Goal: Communication & Community: Answer question/provide support

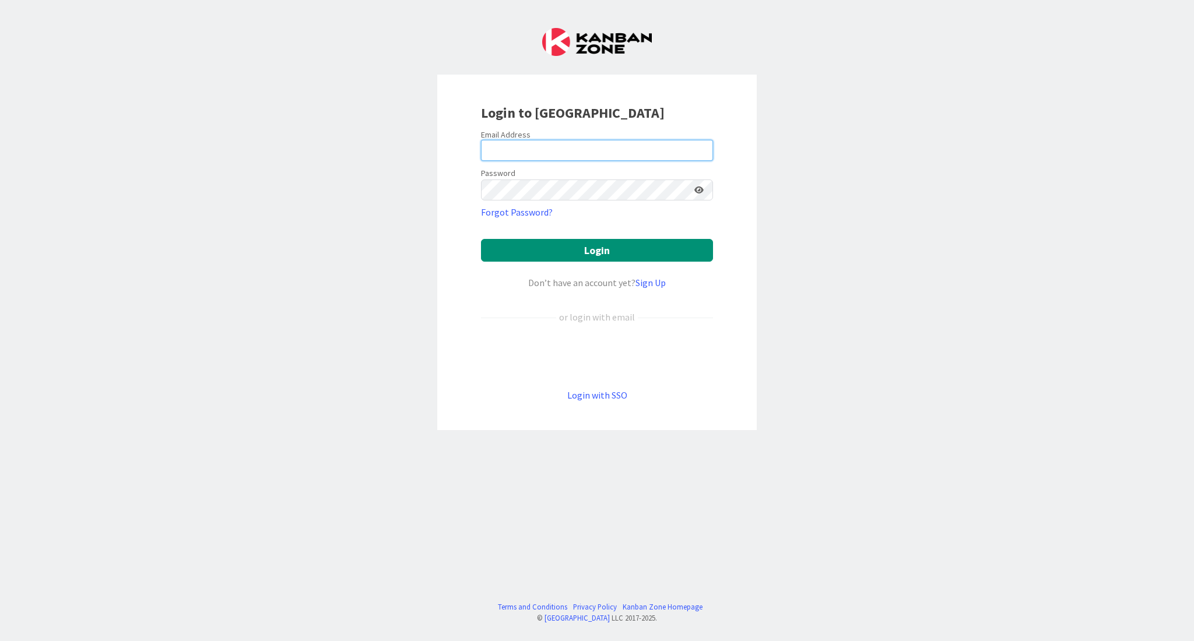
type input "[PERSON_NAME][EMAIL_ADDRESS][DOMAIN_NAME]"
click at [991, 104] on div "Login to [GEOGRAPHIC_DATA] Email Address [PERSON_NAME][EMAIL_ADDRESS][DOMAIN_NA…" at bounding box center [597, 320] width 1194 height 641
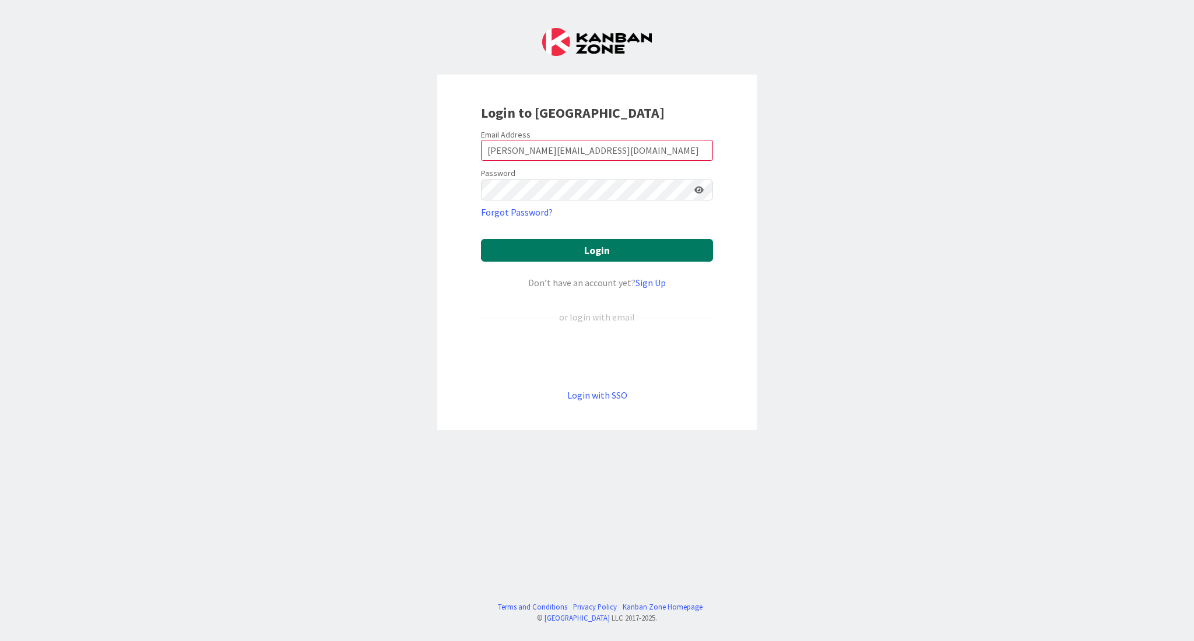
click at [664, 244] on button "Login" at bounding box center [597, 250] width 232 height 23
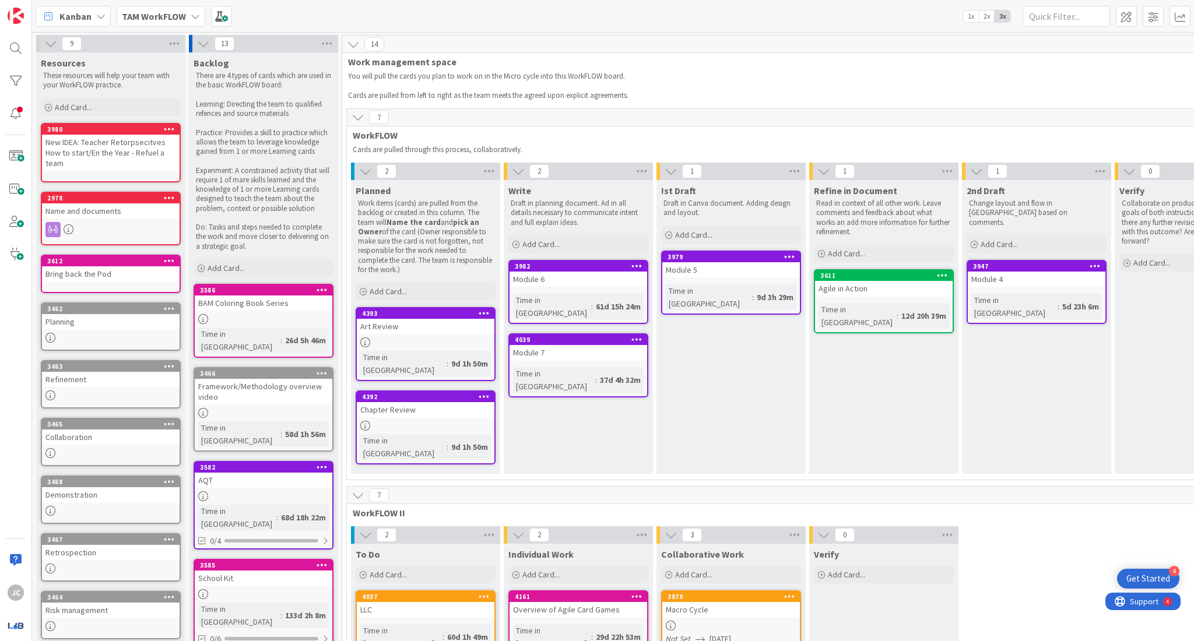
click at [174, 14] on b "TAM WorkFLOW" at bounding box center [154, 16] width 64 height 12
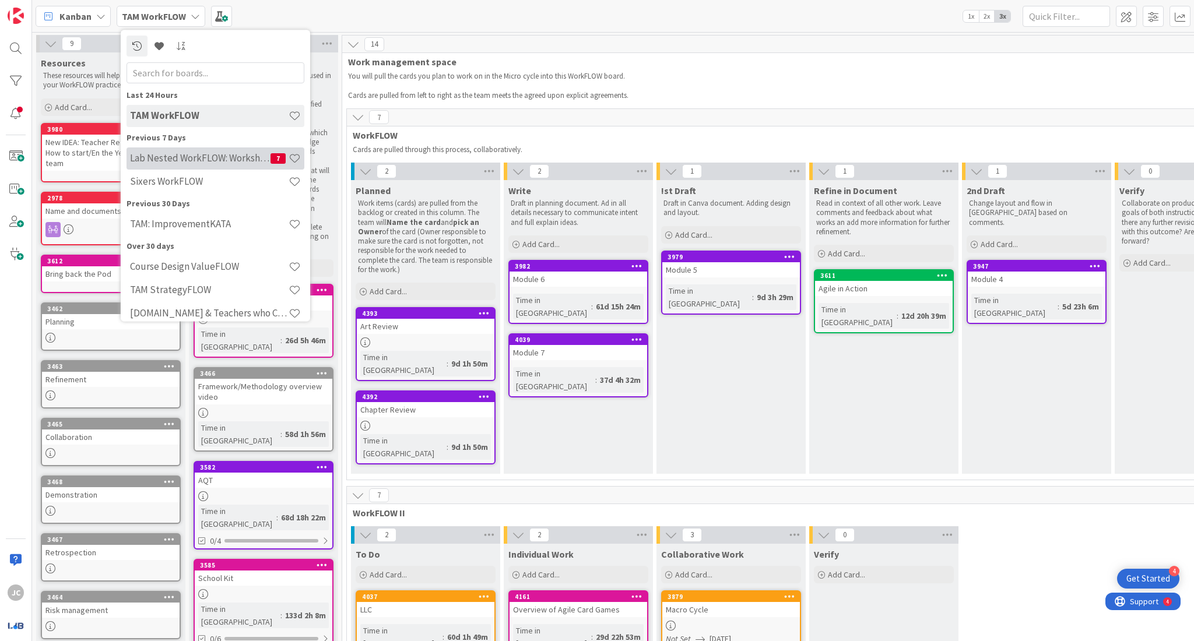
click at [219, 160] on h4 "Lab Nested WorkFLOW: Workshop" at bounding box center [200, 159] width 140 height 12
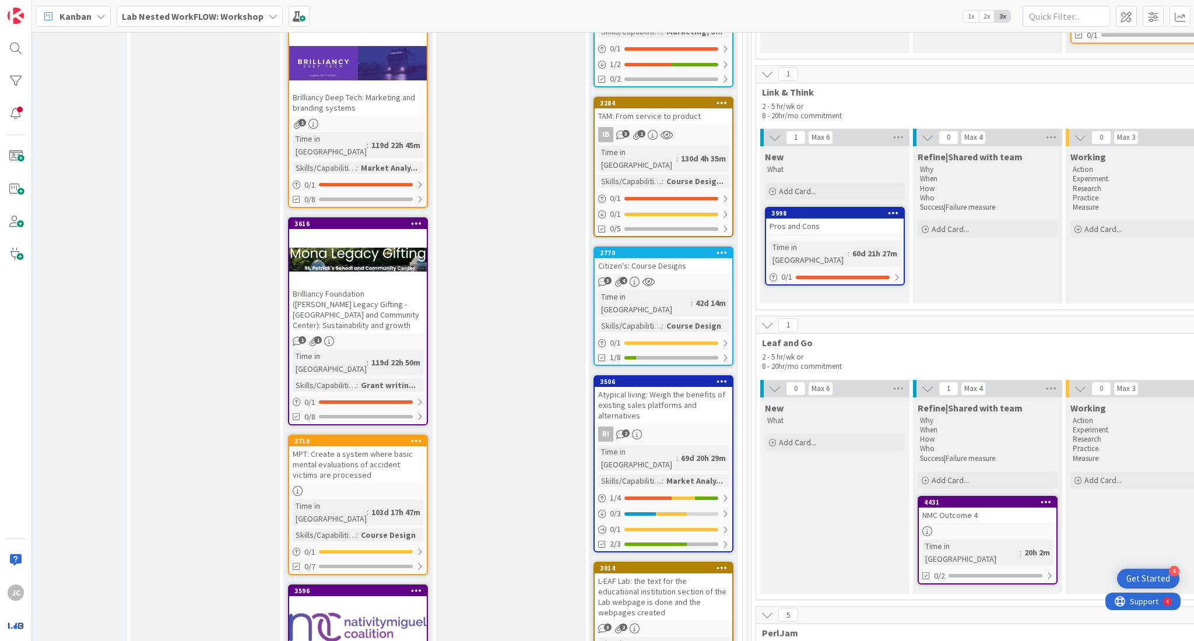
scroll to position [1091, 1146]
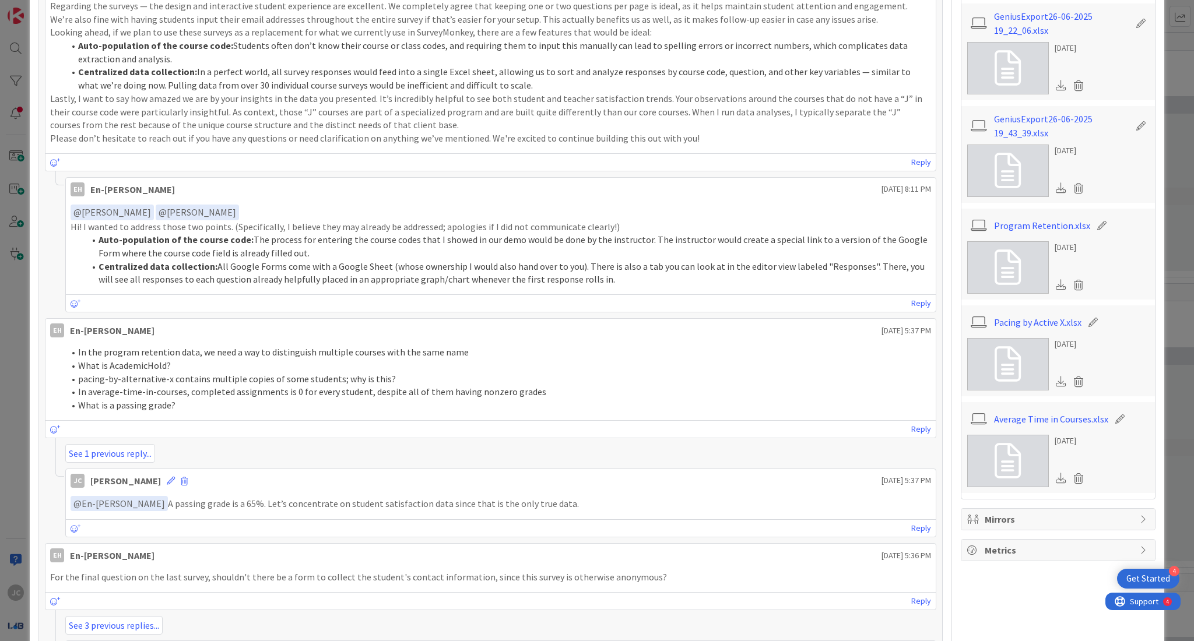
scroll to position [553, 0]
click at [911, 302] on link "Reply" at bounding box center [921, 300] width 20 height 15
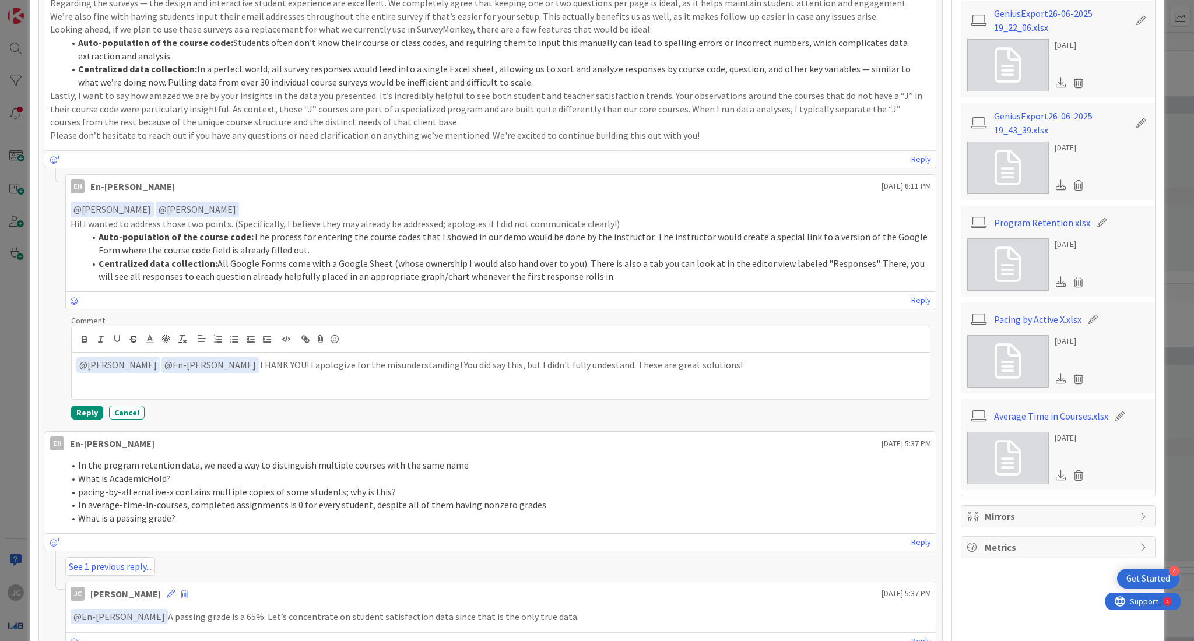
click at [553, 366] on p "﻿ @ [PERSON_NAME] ﻿ ﻿ @ En-[PERSON_NAME] ﻿ THANK YOU! I apologize for the misun…" at bounding box center [500, 365] width 849 height 16
click at [549, 366] on p "﻿ @ [PERSON_NAME] ﻿ ﻿ @ En-[PERSON_NAME] ﻿ THANK YOU! I apologize for the misun…" at bounding box center [500, 365] width 849 height 16
click at [85, 413] on button "Reply" at bounding box center [87, 413] width 32 height 14
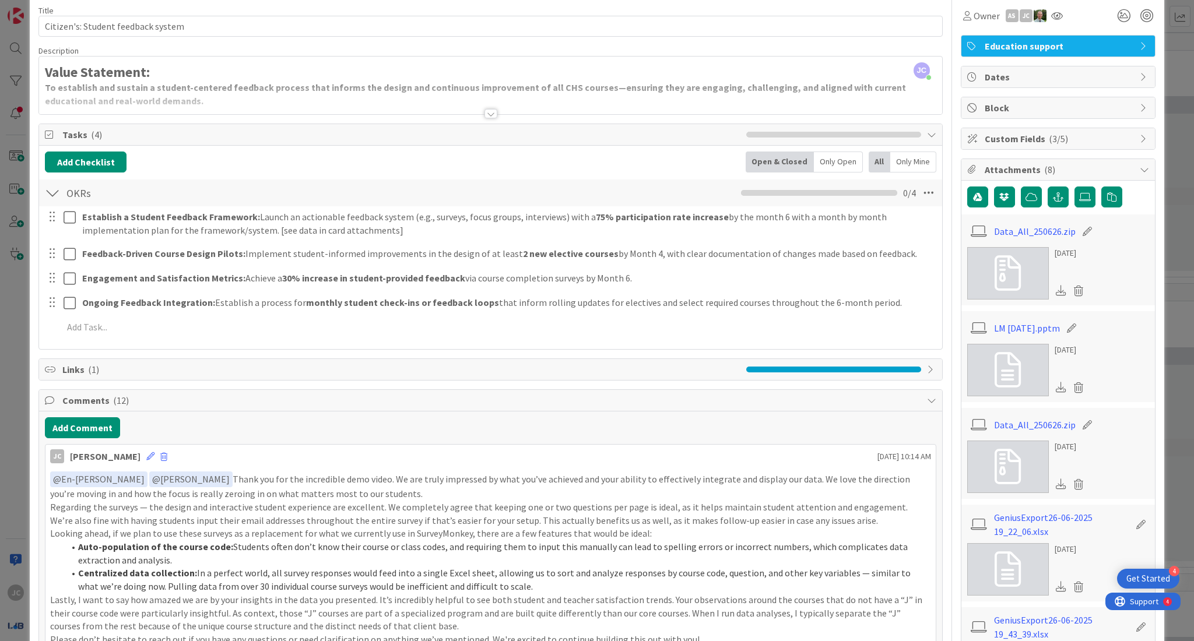
scroll to position [0, 0]
